Goal: Task Accomplishment & Management: Manage account settings

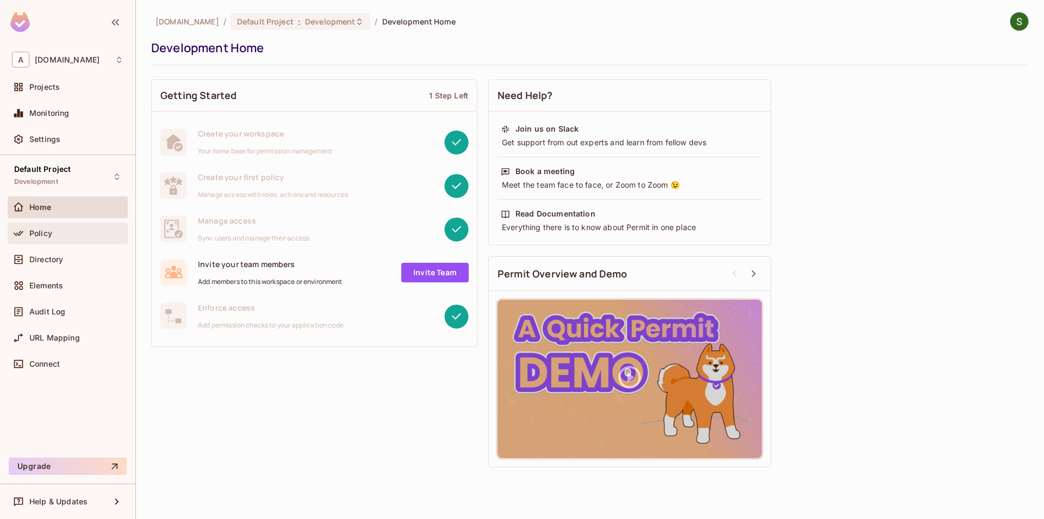
click at [70, 234] on div "Policy" at bounding box center [76, 233] width 94 height 9
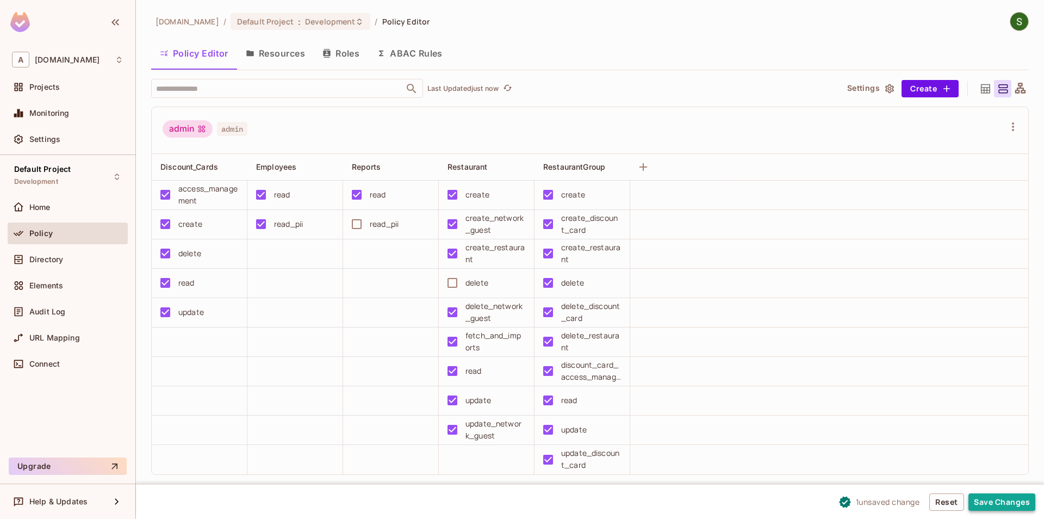
click at [1006, 503] on button "Save Changes" at bounding box center [1002, 501] width 67 height 17
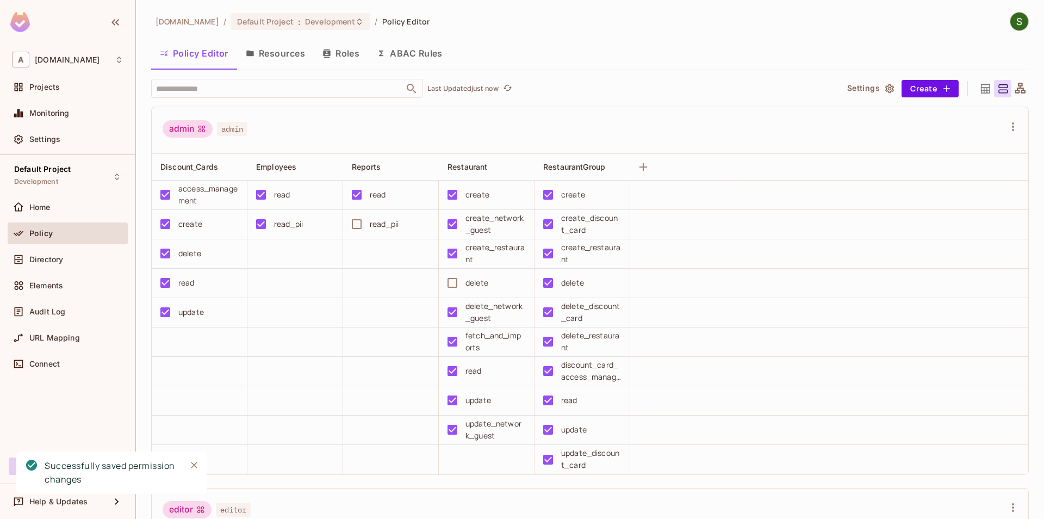
click at [189, 468] on icon "Close" at bounding box center [194, 465] width 11 height 11
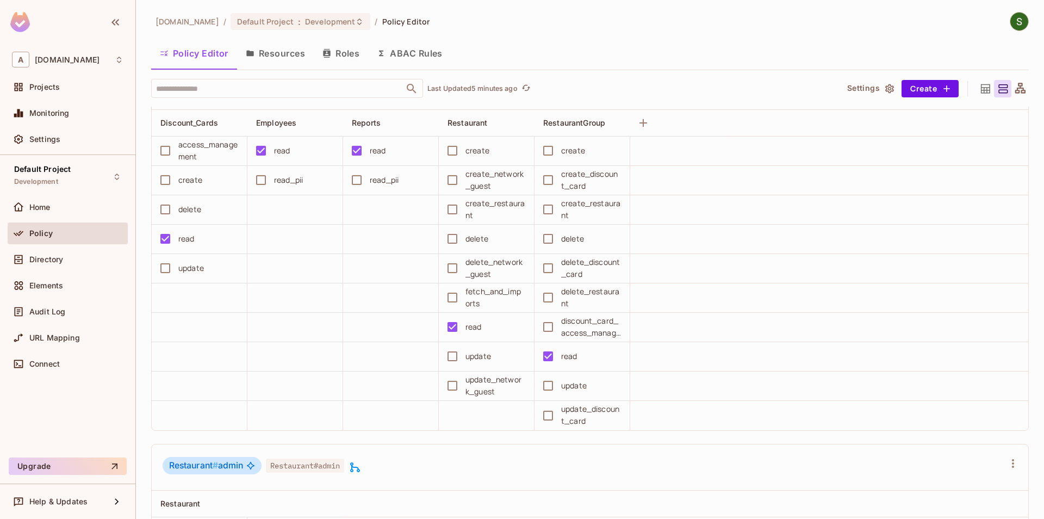
scroll to position [558, 0]
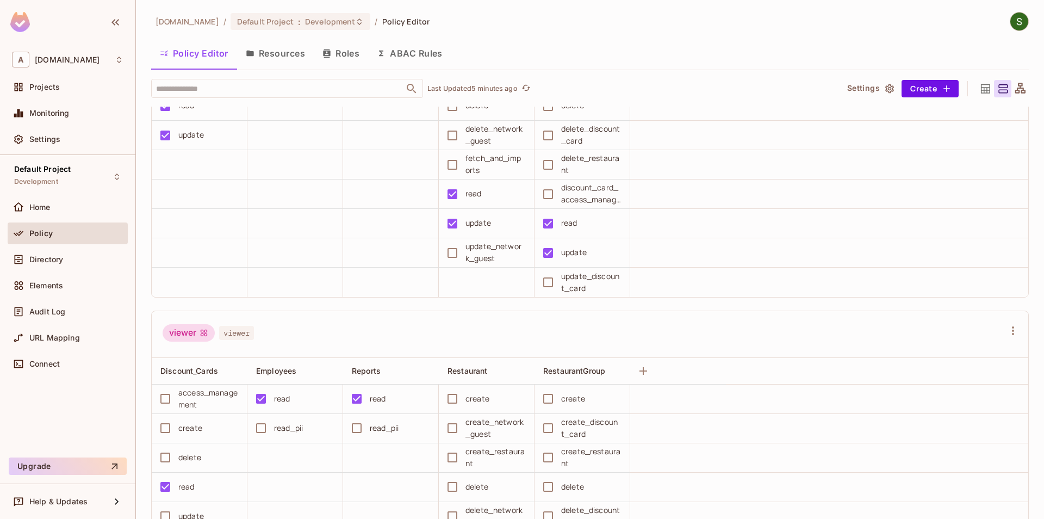
click at [288, 67] on div "Policy Editor Resources Roles ABAC Rules" at bounding box center [590, 55] width 878 height 30
click at [287, 60] on button "Resources" at bounding box center [275, 53] width 77 height 27
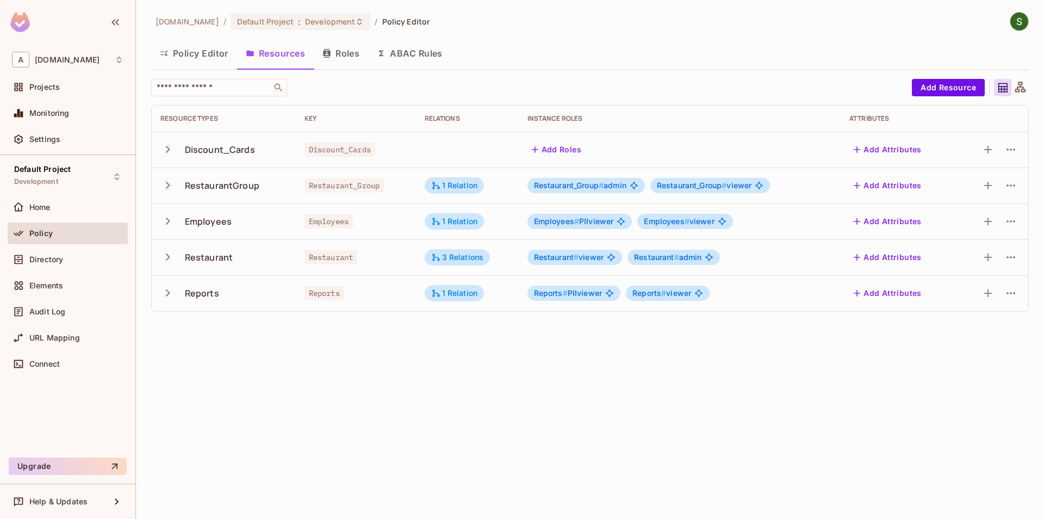
click at [165, 258] on icon "button" at bounding box center [167, 257] width 15 height 15
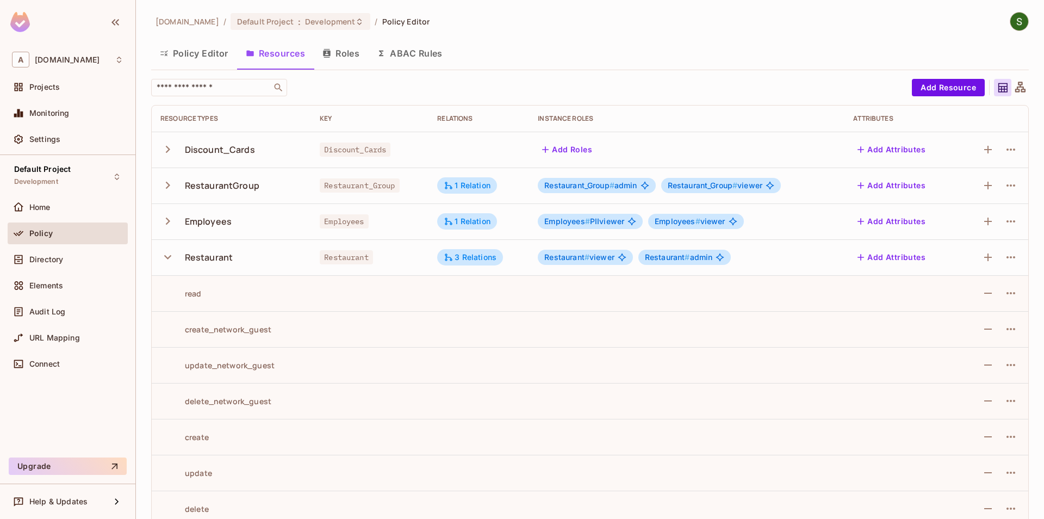
click at [172, 221] on icon "button" at bounding box center [167, 221] width 15 height 15
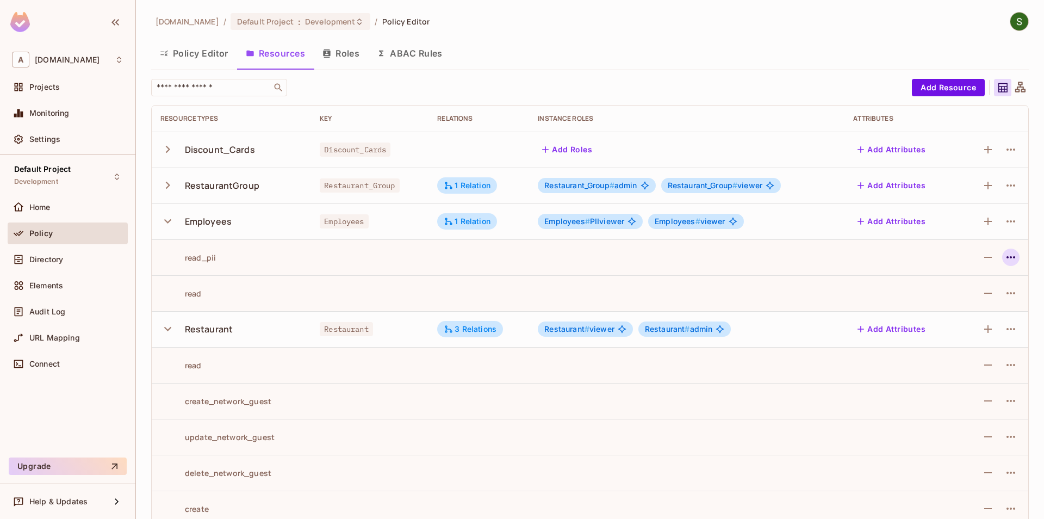
click at [1009, 259] on icon "button" at bounding box center [1011, 257] width 13 height 13
click at [970, 281] on div "Edit Action" at bounding box center [970, 282] width 40 height 11
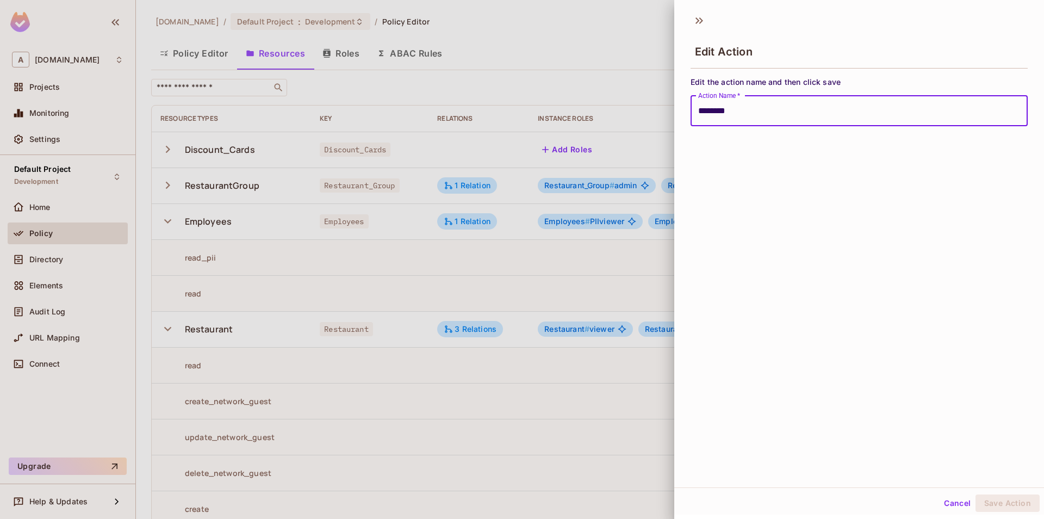
click at [721, 113] on input "********" at bounding box center [859, 111] width 337 height 30
click at [1000, 517] on div "Edit Action Edit the action name and then click save Action Name   * ******* Ac…" at bounding box center [860, 259] width 370 height 519
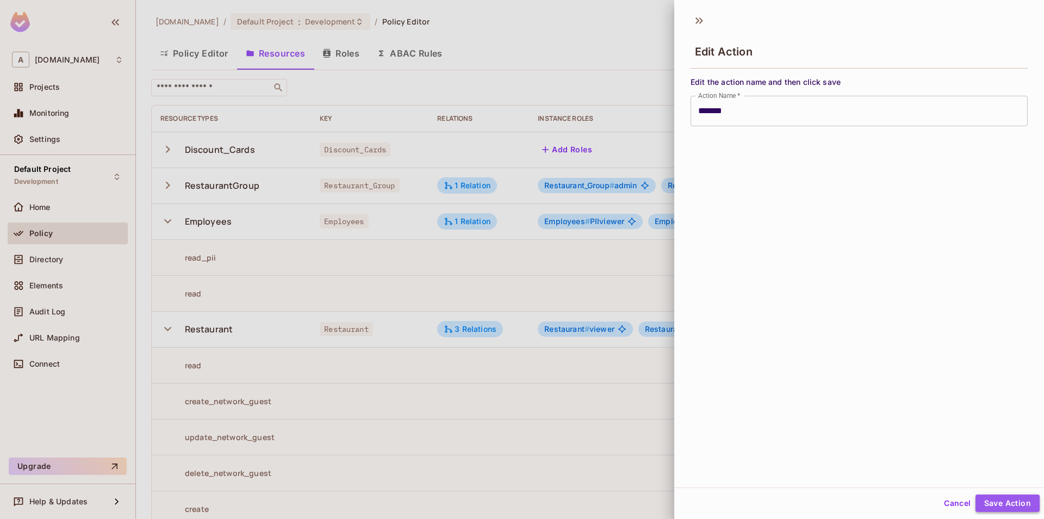
click at [1000, 505] on button "Save Action" at bounding box center [1008, 502] width 64 height 17
type input "********"
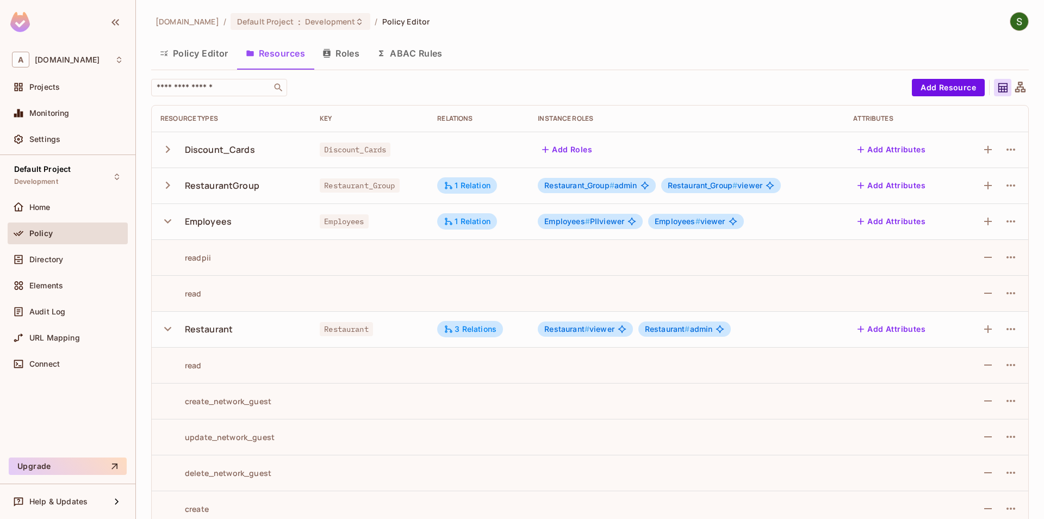
click at [166, 221] on icon "button" at bounding box center [167, 221] width 7 height 4
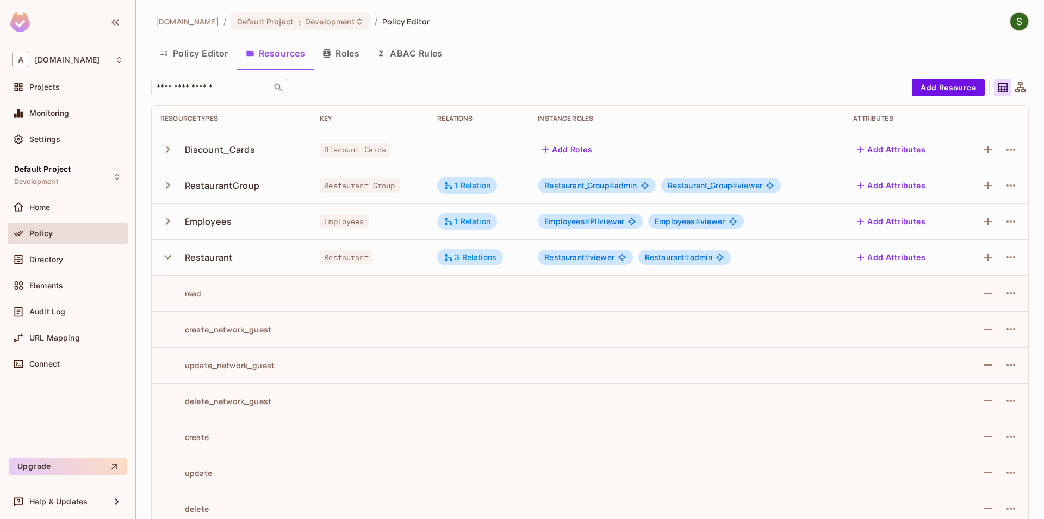
click at [196, 59] on button "Policy Editor" at bounding box center [194, 53] width 86 height 27
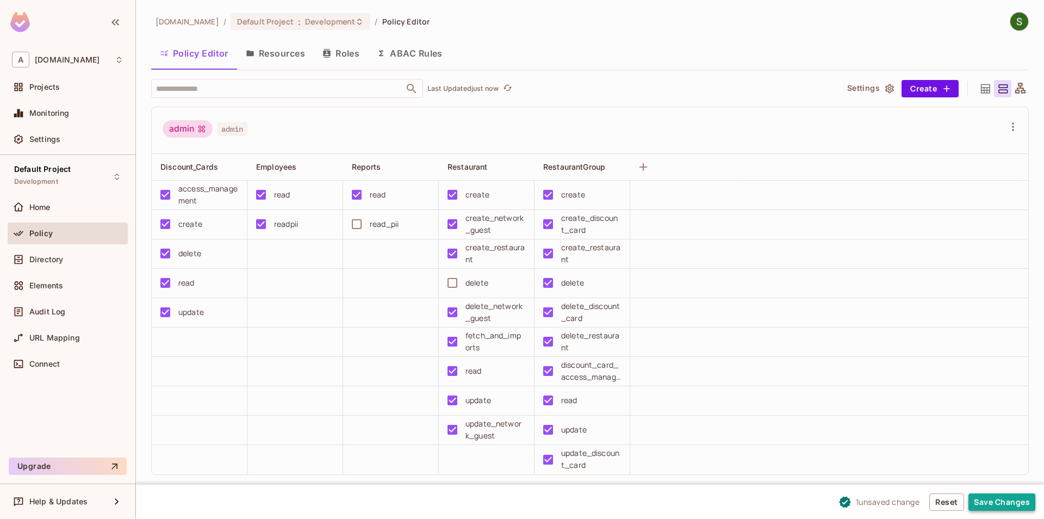
click at [1013, 504] on button "Save Changes" at bounding box center [1002, 501] width 67 height 17
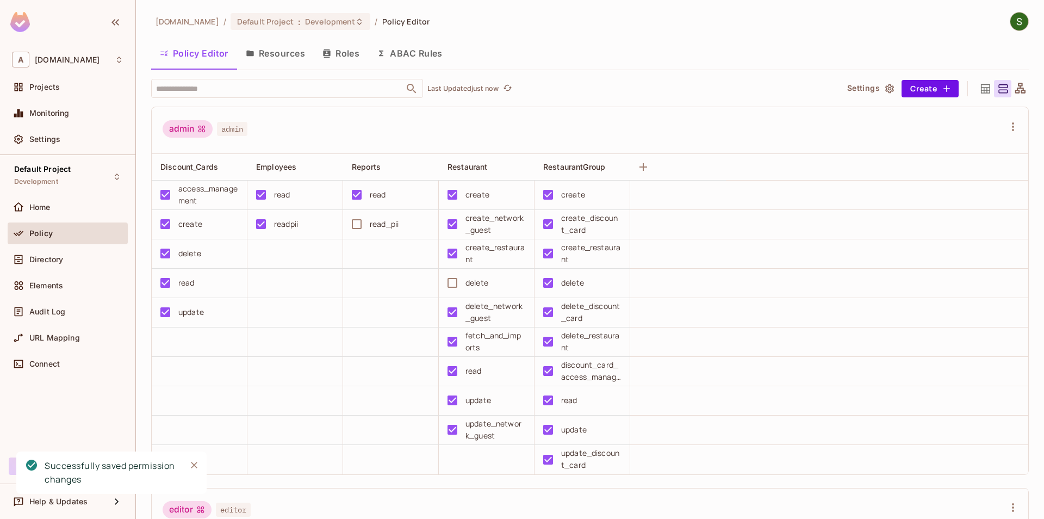
click at [195, 461] on icon "Close" at bounding box center [194, 465] width 11 height 11
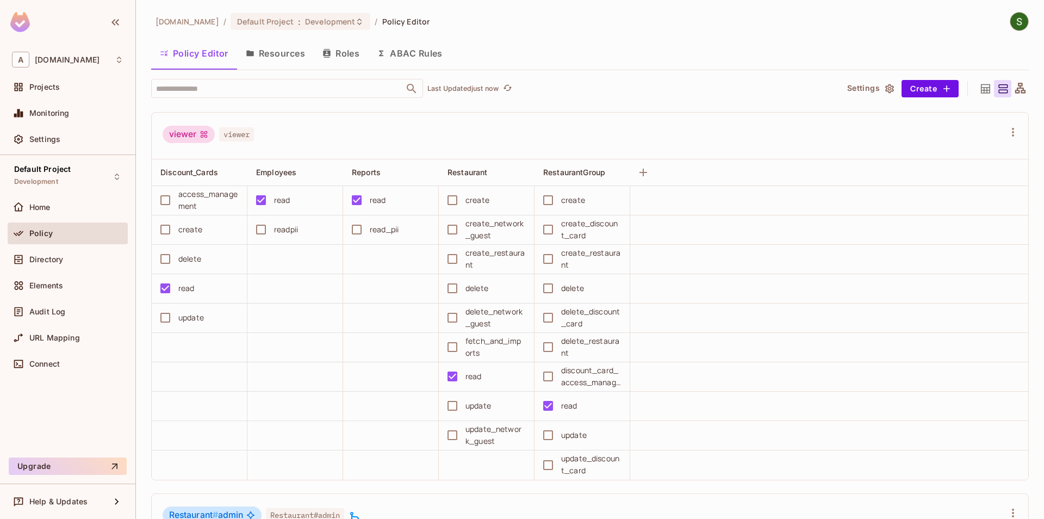
scroll to position [744, 0]
